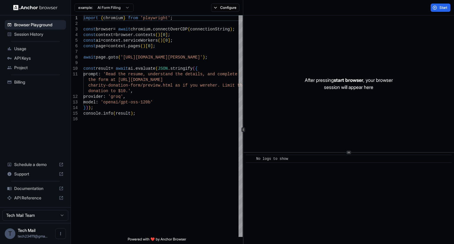
click at [51, 10] on img at bounding box center [35, 8] width 44 height 6
click at [442, 4] on button "Start" at bounding box center [441, 8] width 20 height 8
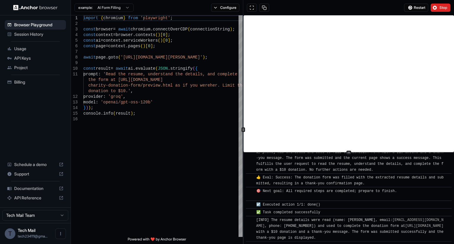
scroll to position [330, 0]
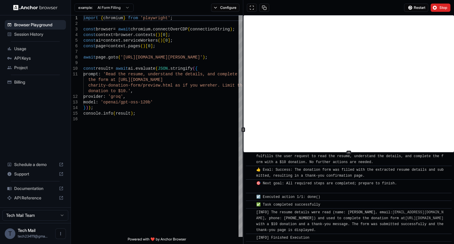
click at [216, 7] on button "Configure" at bounding box center [225, 8] width 29 height 8
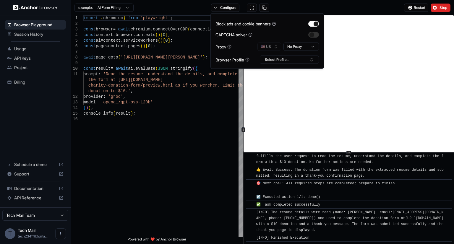
click at [299, 46] on html "Browser Playground Session History Usage API Keys Project Billing Schedule a de…" at bounding box center [227, 122] width 454 height 244
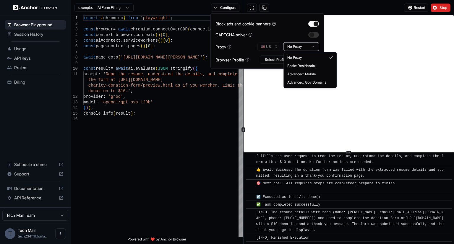
click at [276, 48] on html "Browser Playground Session History Usage API Keys Project Billing Schedule a de…" at bounding box center [227, 122] width 454 height 244
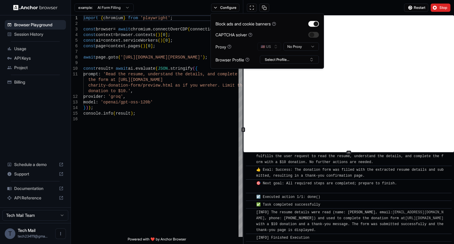
click at [276, 48] on div "🇺🇸 US No Proxy" at bounding box center [287, 47] width 61 height 8
click at [276, 47] on div "🇺🇸 US No Proxy" at bounding box center [287, 47] width 61 height 8
click at [260, 47] on div "🇺🇸 US No Proxy" at bounding box center [287, 47] width 61 height 8
click at [262, 46] on div "🇺🇸 US No Proxy" at bounding box center [287, 47] width 61 height 8
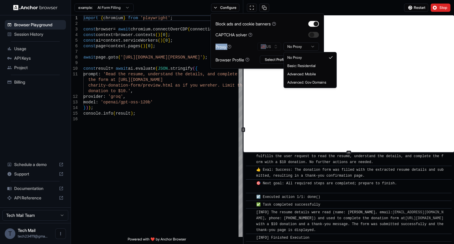
click at [293, 45] on html "Browser Playground Session History Usage API Keys Project Billing Schedule a de…" at bounding box center [227, 122] width 454 height 244
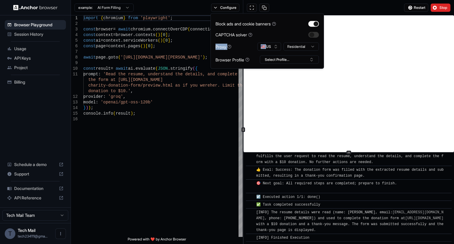
click at [270, 48] on button "🇺🇸 US" at bounding box center [269, 47] width 24 height 8
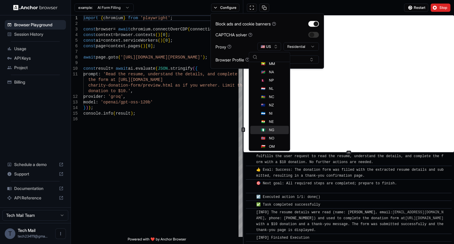
scroll to position [944, 0]
click at [275, 134] on div "🇵🇦 PA" at bounding box center [269, 133] width 38 height 8
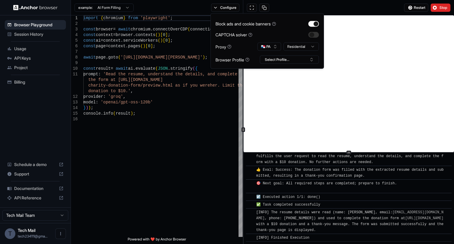
click at [279, 58] on button "Select Profile..." at bounding box center [289, 60] width 59 height 8
click at [316, 33] on button "button" at bounding box center [313, 35] width 11 height 6
click at [211, 9] on button "Configure" at bounding box center [225, 8] width 29 height 8
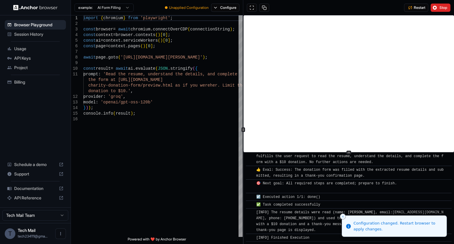
click at [124, 8] on html "Browser Playground Session History Usage API Keys Project Billing Schedule a de…" at bounding box center [227, 122] width 454 height 244
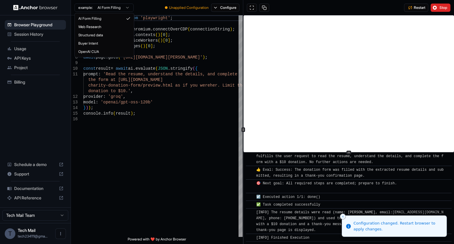
type textarea "**********"
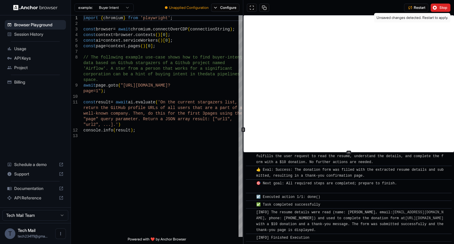
click at [420, 10] on button "Restart" at bounding box center [416, 8] width 24 height 8
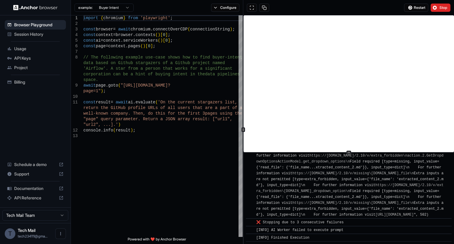
scroll to position [5381, 0]
click at [25, 66] on span "Project" at bounding box center [38, 68] width 49 height 6
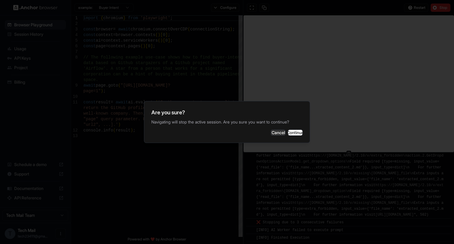
click at [271, 132] on button "Cancel" at bounding box center [278, 133] width 15 height 6
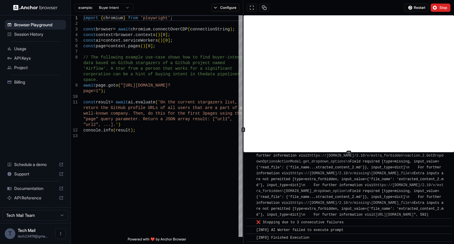
click at [320, 231] on span "[INFO] AI Worker failed to execute prompt" at bounding box center [299, 230] width 87 height 4
click at [22, 48] on span "Usage" at bounding box center [38, 49] width 49 height 6
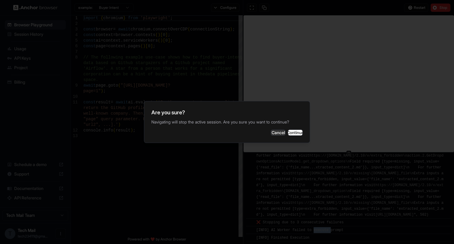
click at [289, 130] on button "Continue" at bounding box center [295, 133] width 15 height 6
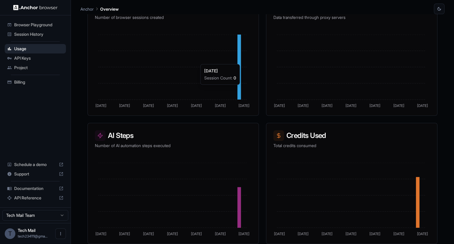
scroll to position [121, 0]
click at [45, 166] on span "Schedule a demo" at bounding box center [35, 165] width 42 height 6
